Goal: Find specific page/section: Find specific page/section

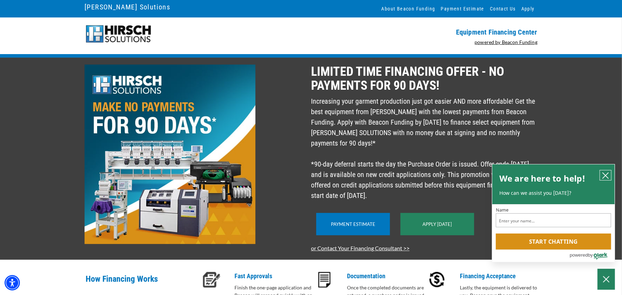
click at [602, 177] on icon "close chatbox" at bounding box center [605, 175] width 7 height 7
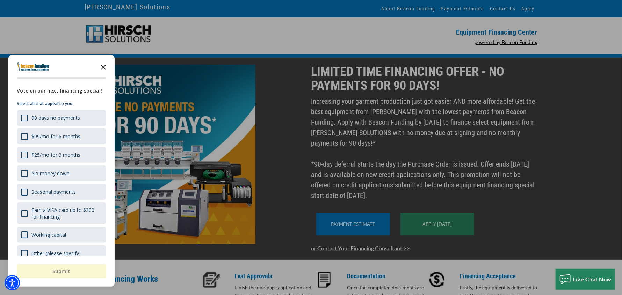
click at [103, 65] on icon "Close the survey" at bounding box center [103, 67] width 14 height 14
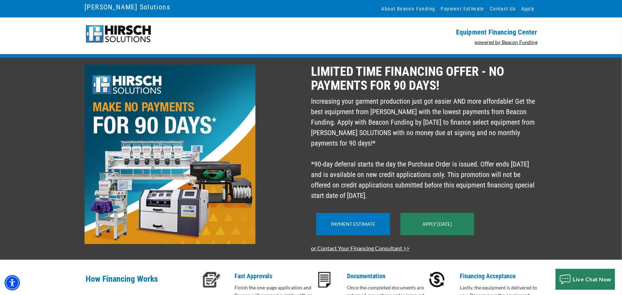
click at [120, 27] on img at bounding box center [118, 33] width 67 height 19
click at [93, 33] on img at bounding box center [118, 33] width 67 height 19
